Goal: Find contact information: Find contact information

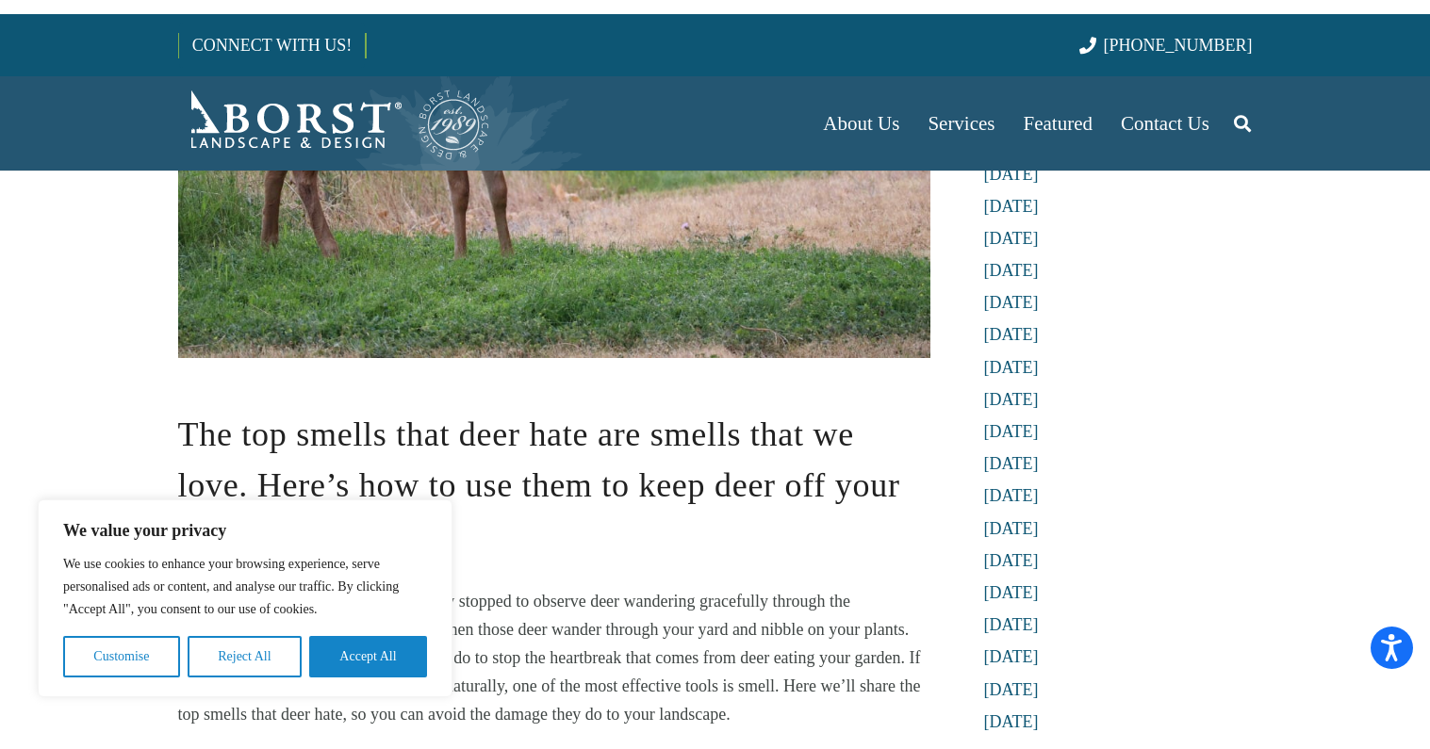
scroll to position [683, 0]
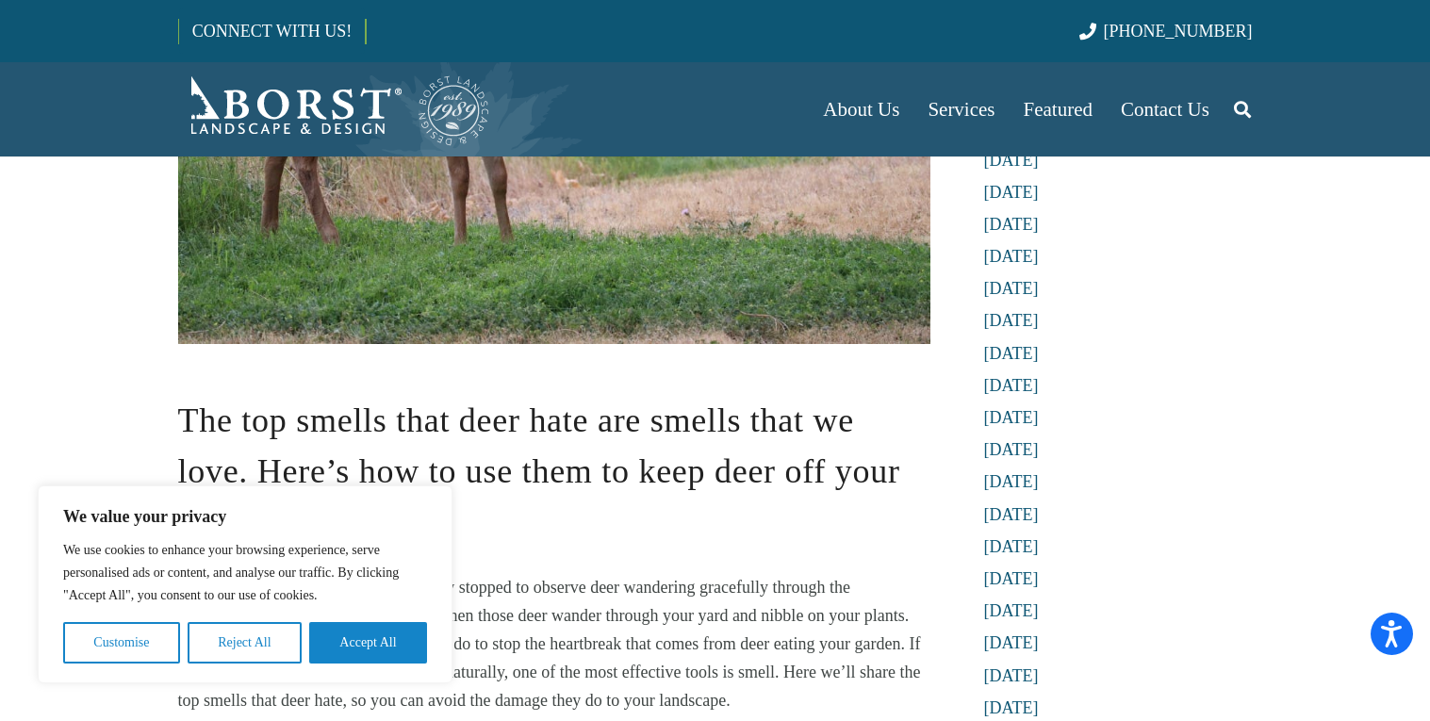
click at [853, 29] on div "[PHONE_NUMBER]" at bounding box center [988, 31] width 530 height 25
click at [857, 13] on div "CONNECT WITH US! [PHONE_NUMBER]" at bounding box center [715, 31] width 1074 height 62
click at [851, 31] on div "[PHONE_NUMBER]" at bounding box center [988, 31] width 530 height 25
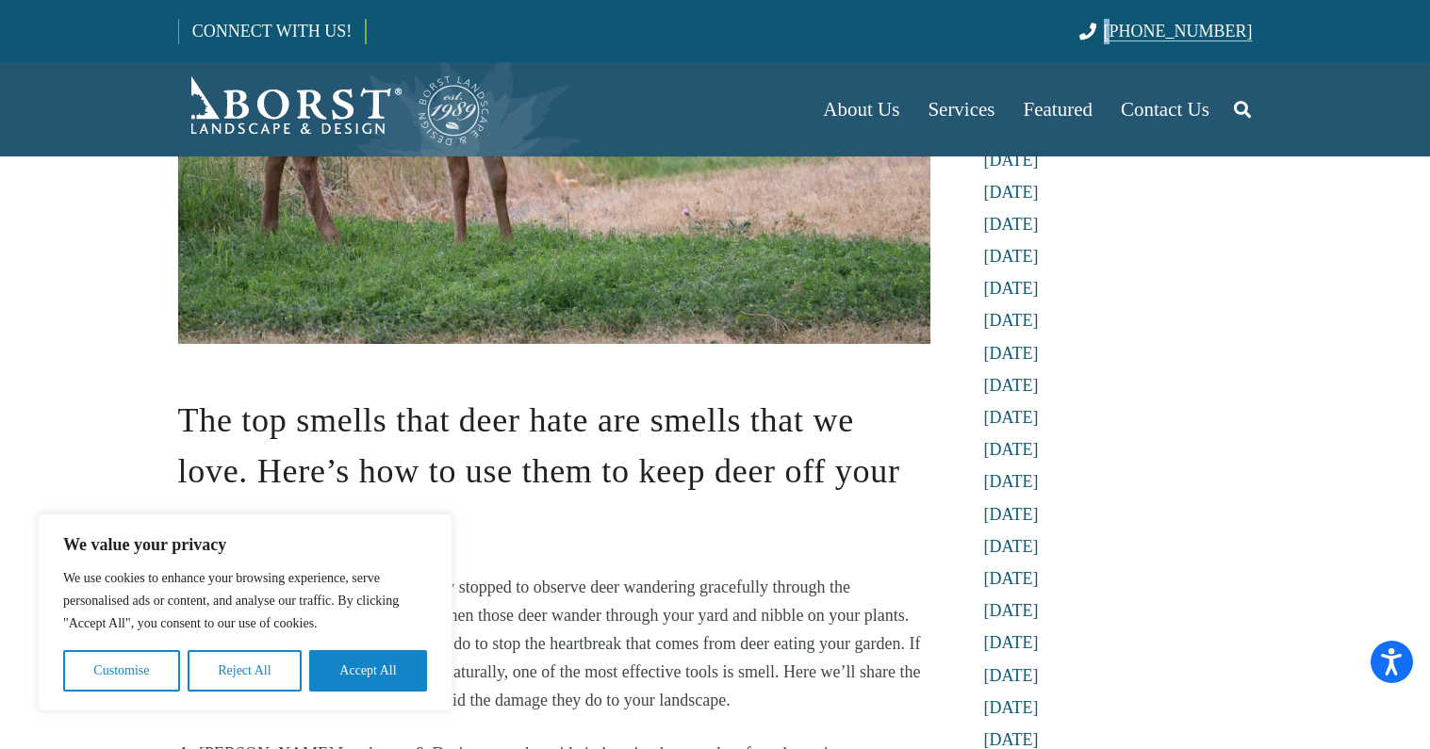
click at [1236, 22] on span "[PHONE_NUMBER]" at bounding box center [1178, 31] width 149 height 19
click at [576, 636] on span "If you’re a nature lover, you’ve probably stopped to observe deer wandering gra…" at bounding box center [549, 644] width 743 height 132
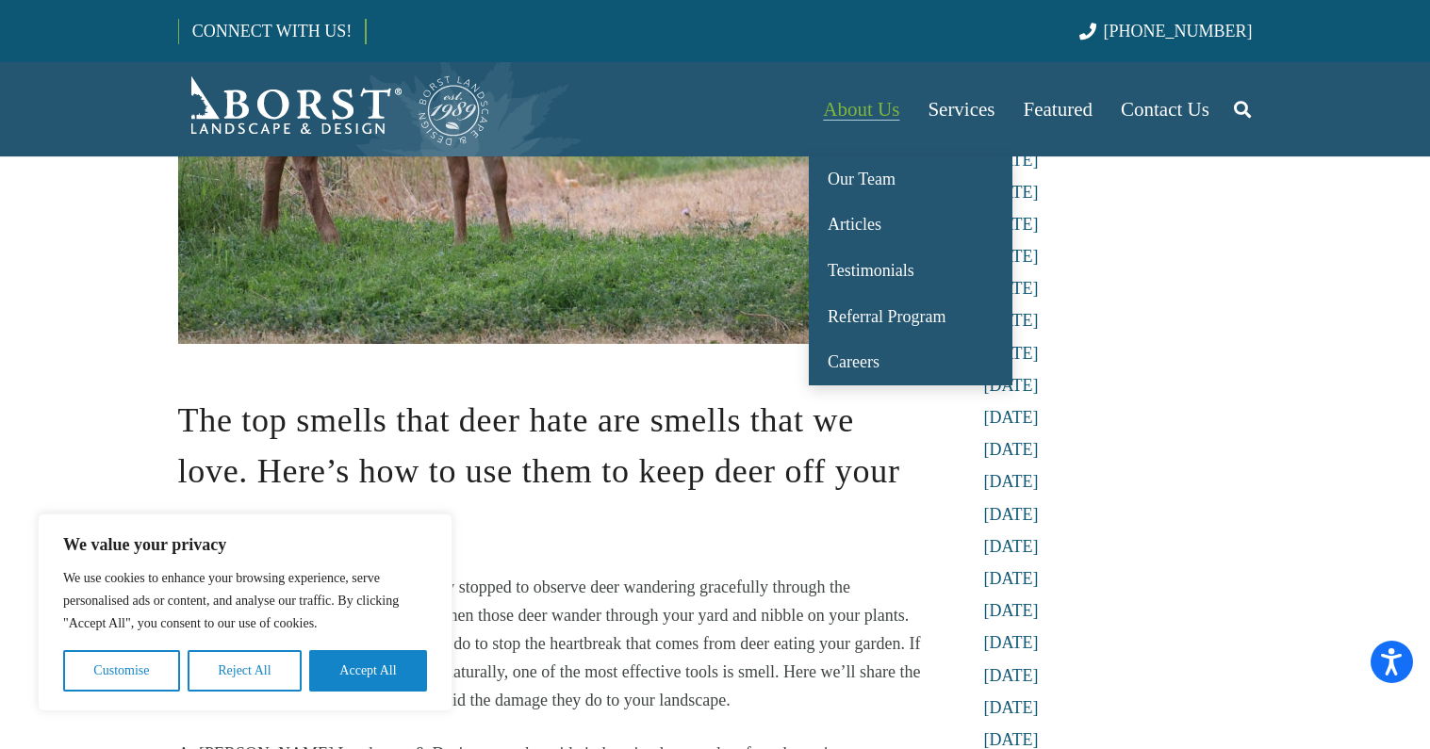
click at [853, 64] on link "About Us" at bounding box center [861, 109] width 105 height 94
